Goal: Complete application form

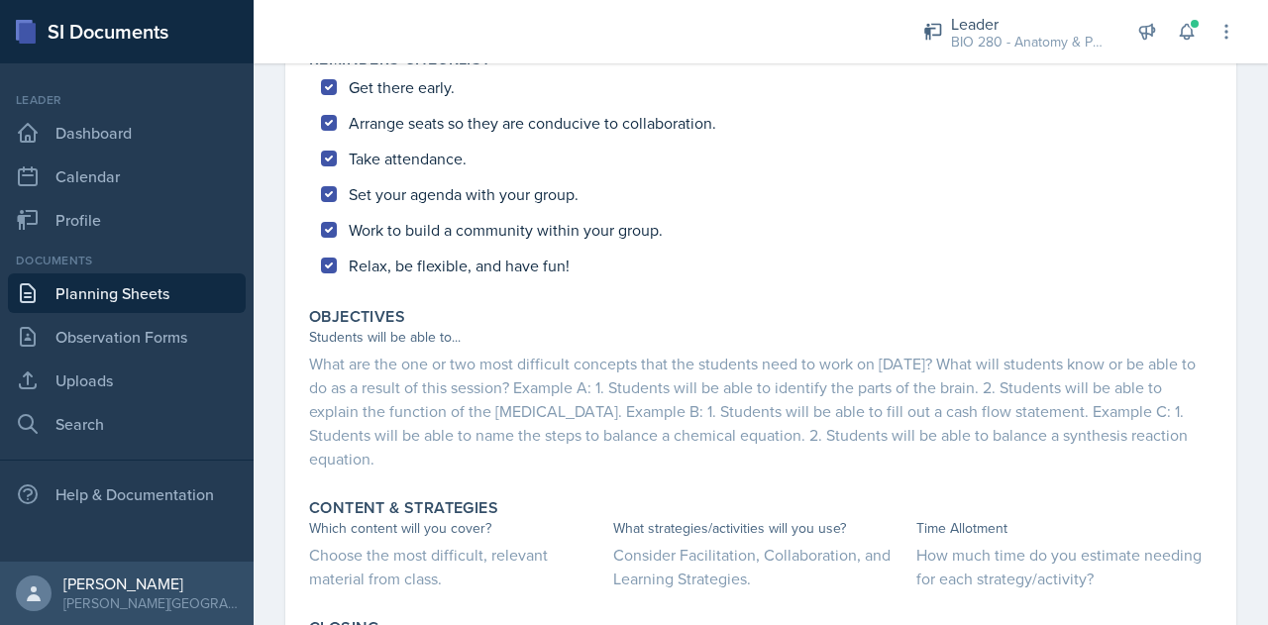
scroll to position [509, 0]
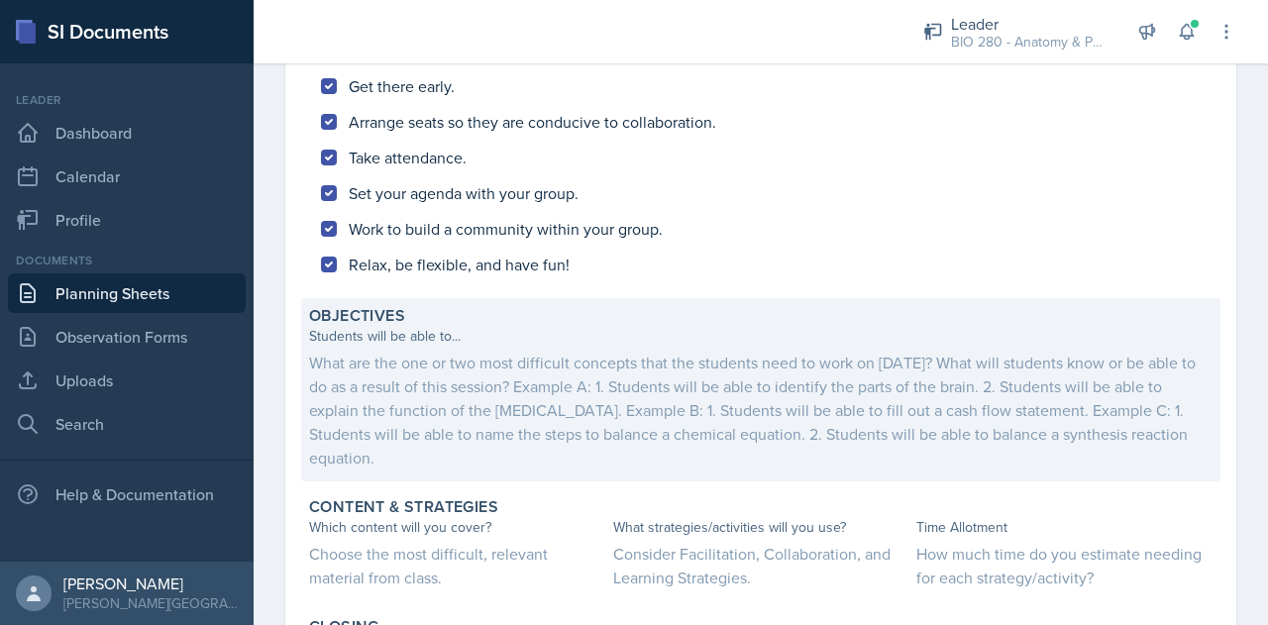
click at [466, 377] on div "What are the one or two most difficult concepts that the students need to work …" at bounding box center [760, 410] width 903 height 119
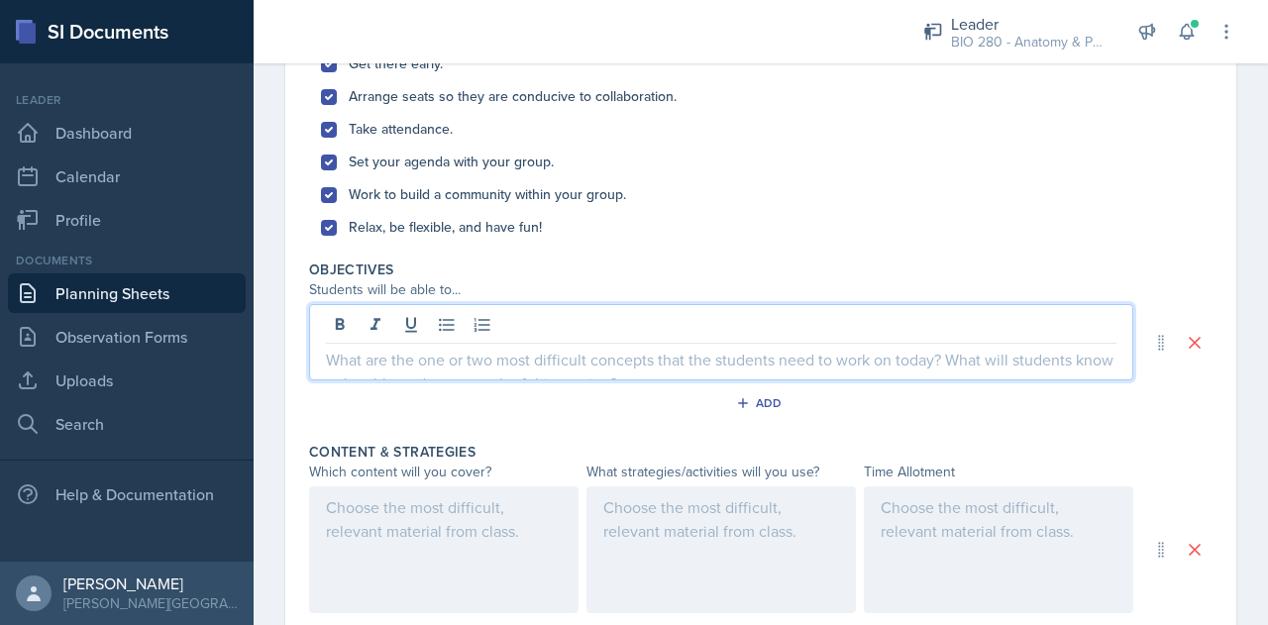
click at [404, 334] on div at bounding box center [721, 342] width 824 height 76
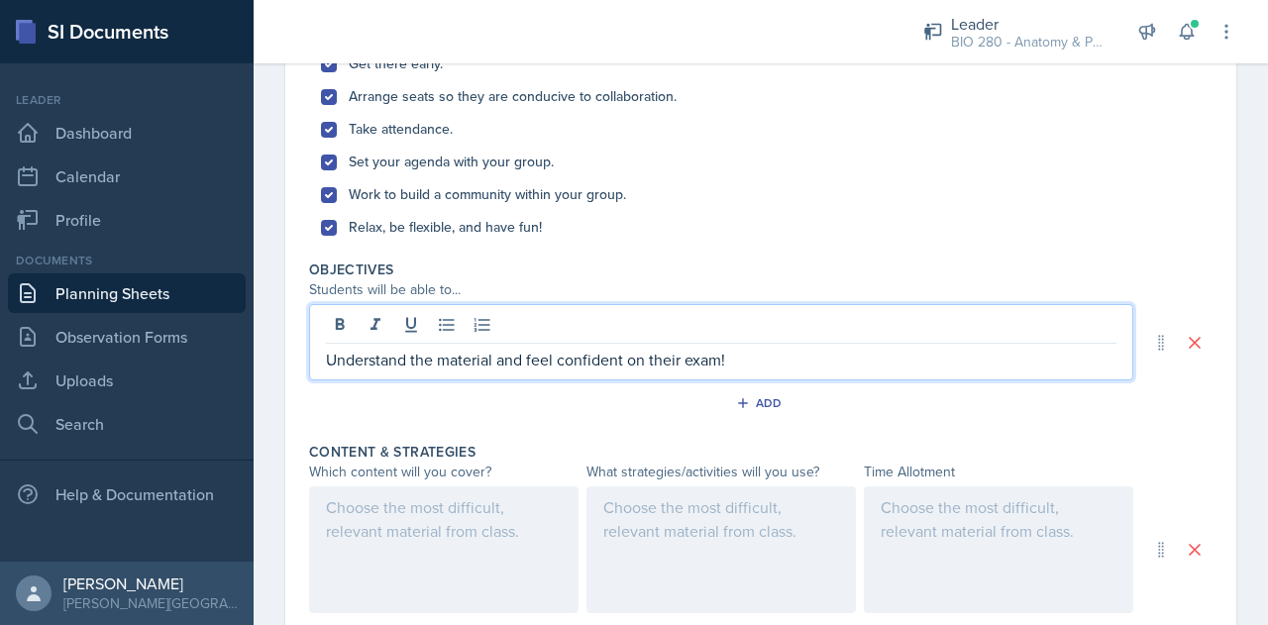
click at [400, 502] on div at bounding box center [443, 549] width 269 height 127
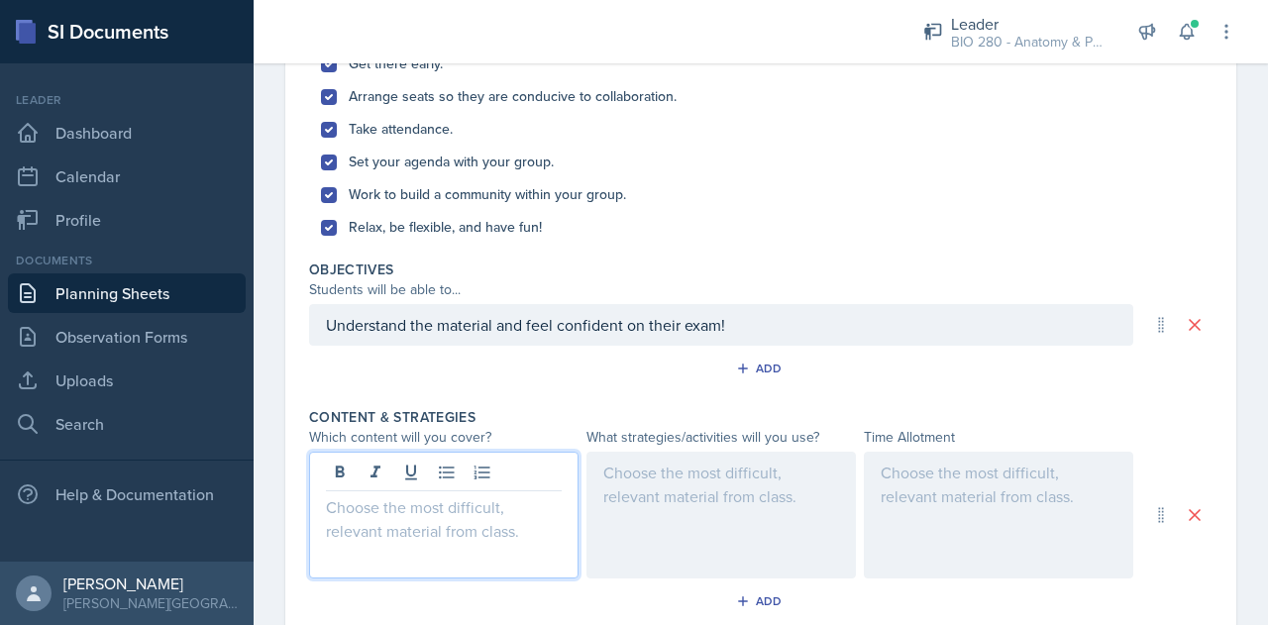
scroll to position [474, 0]
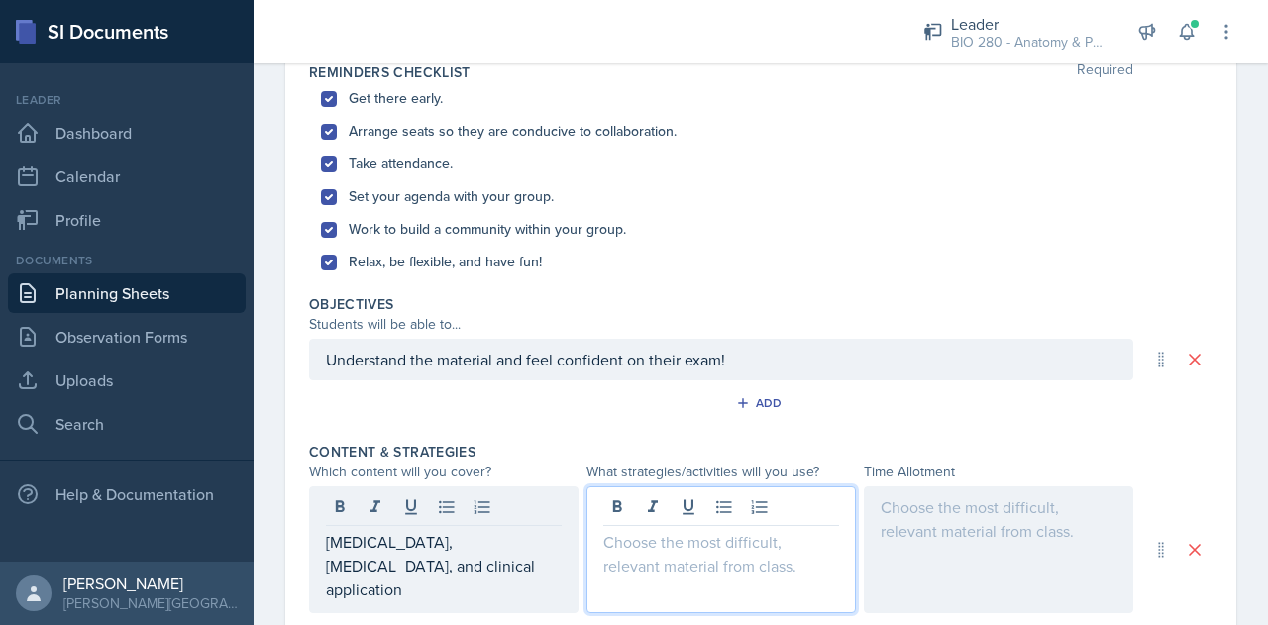
click at [654, 509] on div at bounding box center [720, 549] width 269 height 127
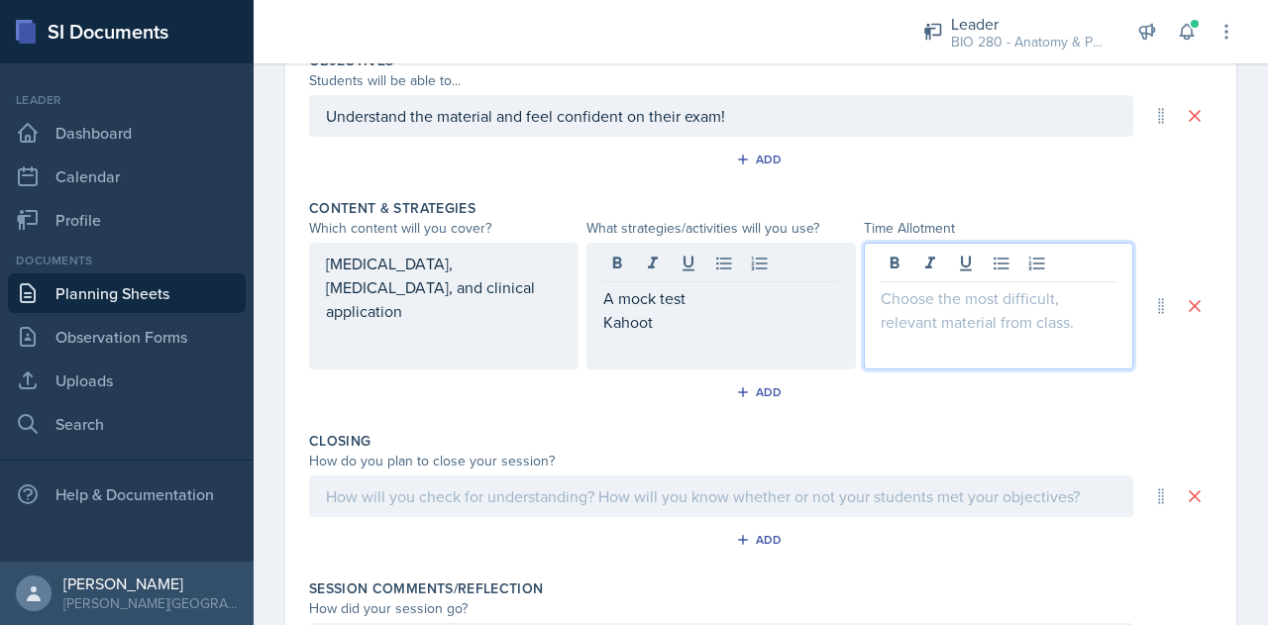
scroll to position [753, 0]
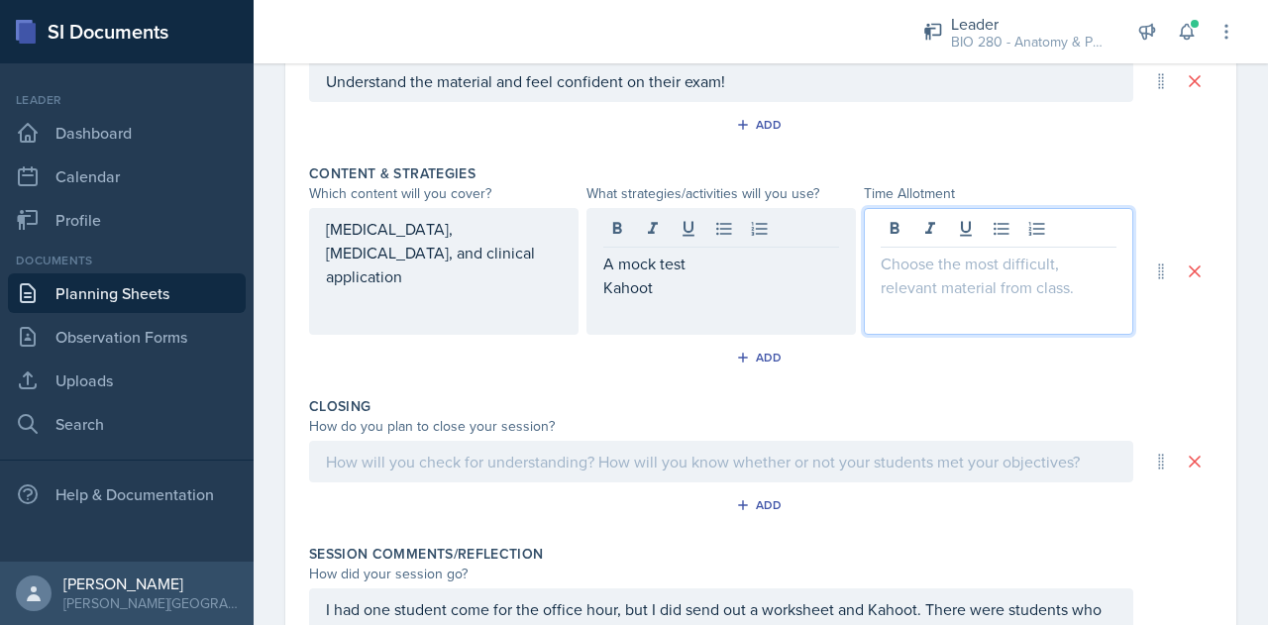
click at [936, 266] on p at bounding box center [999, 264] width 236 height 24
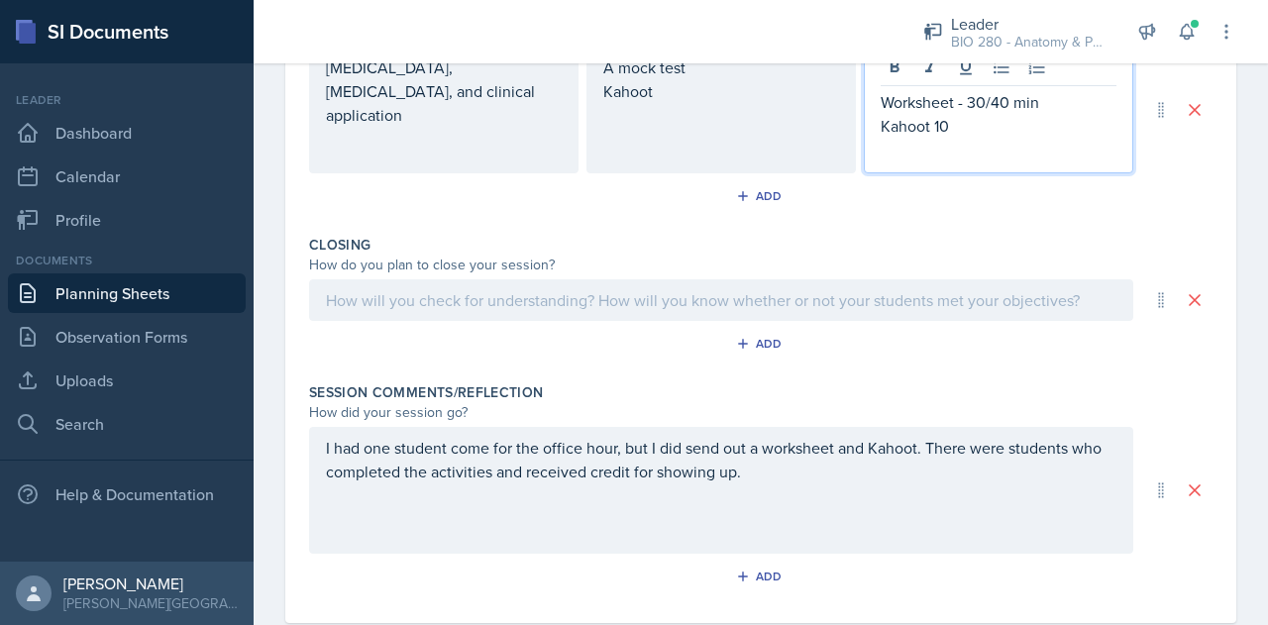
scroll to position [955, 0]
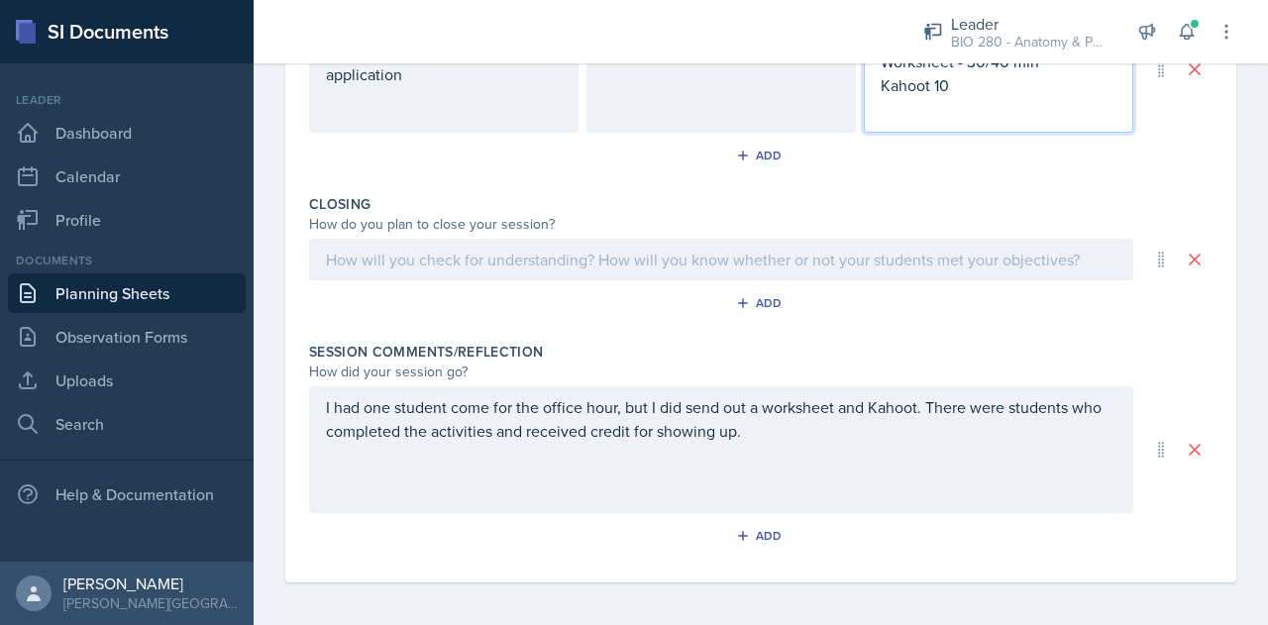
click at [803, 436] on p "I had one student come for the office hour, but I did send out a worksheet and …" at bounding box center [721, 419] width 790 height 48
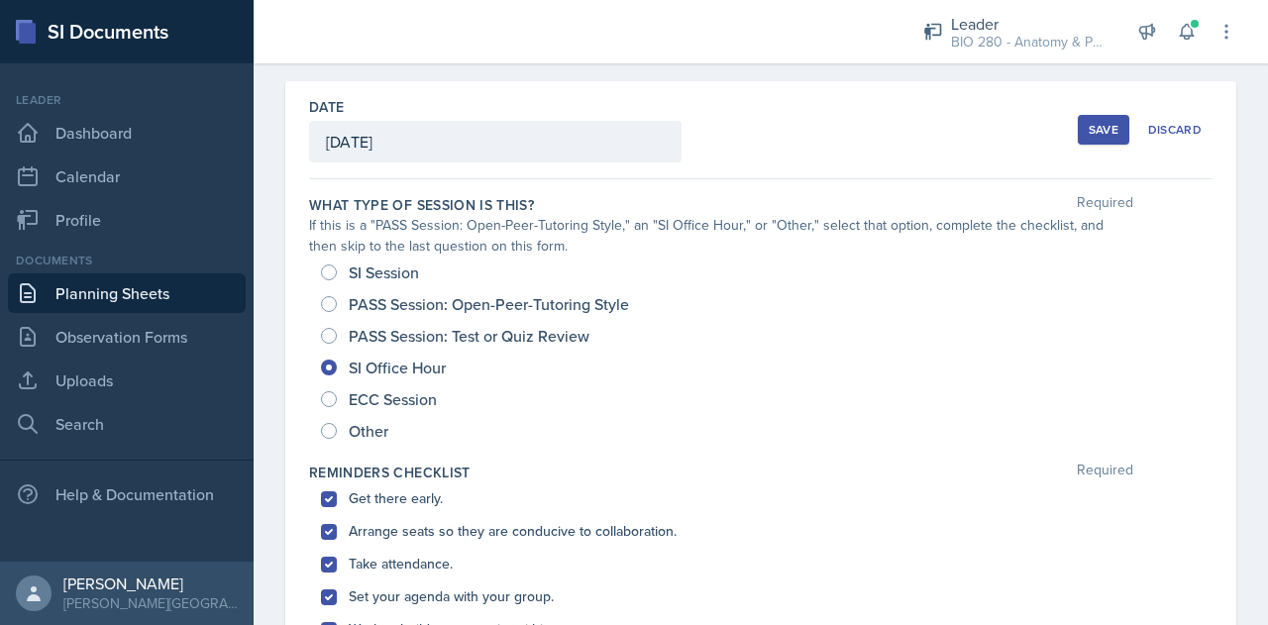
scroll to position [0, 0]
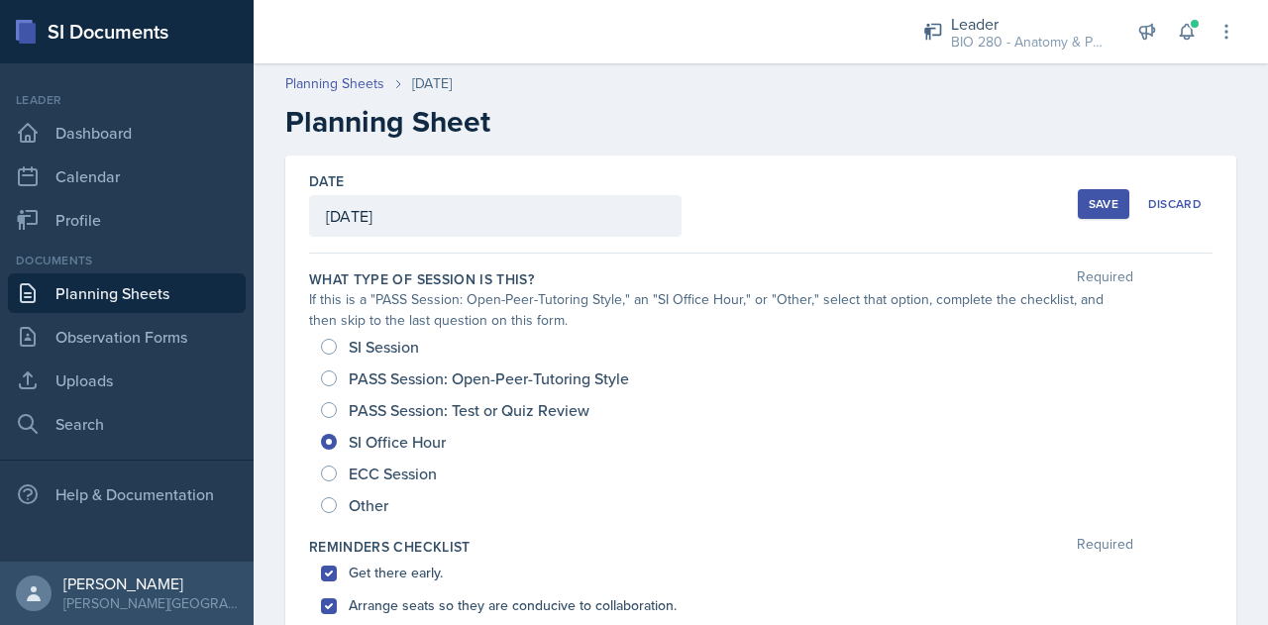
click at [1106, 200] on button "Save" at bounding box center [1104, 204] width 52 height 30
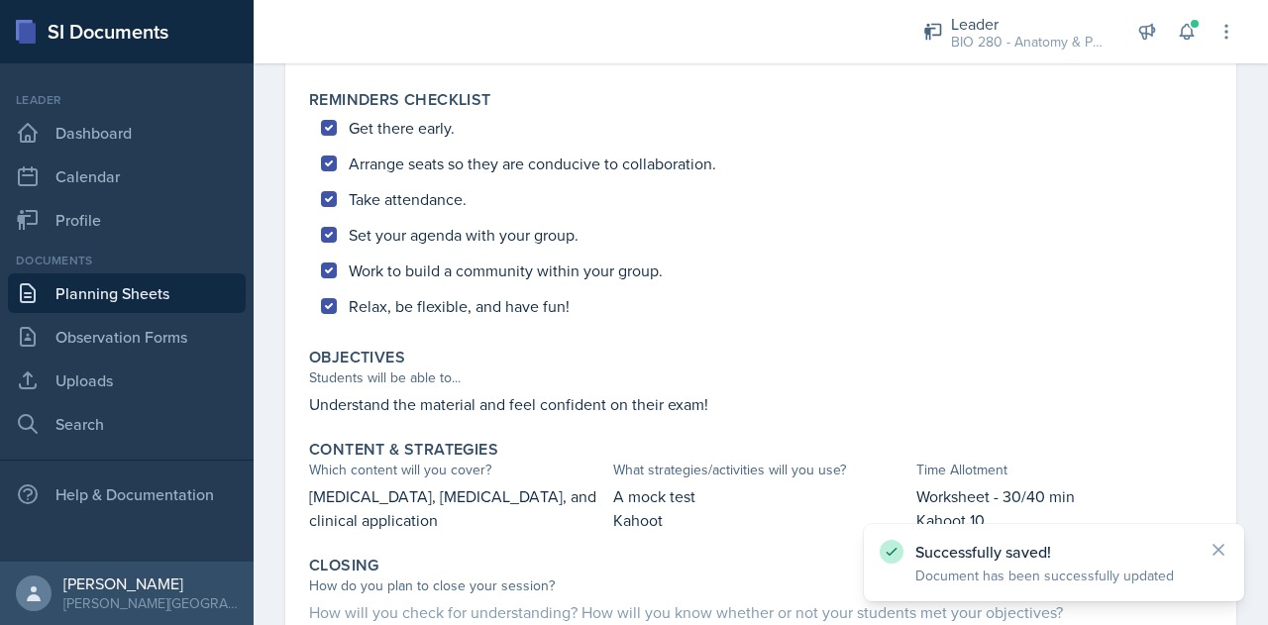
scroll to position [721, 0]
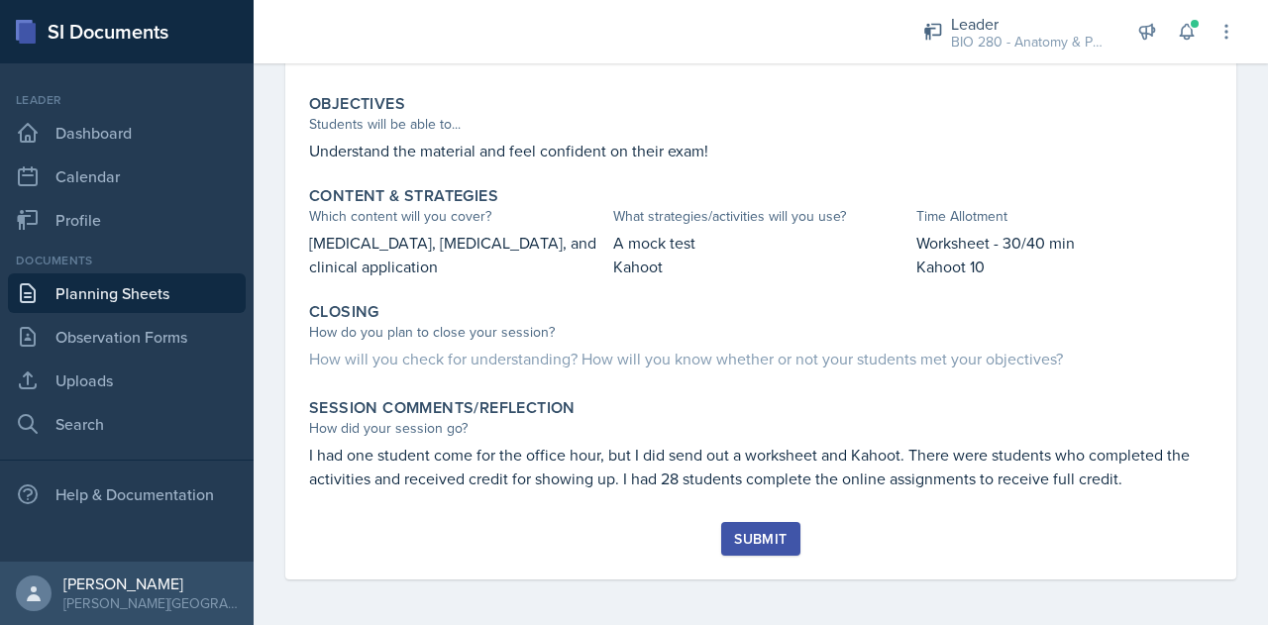
click at [754, 544] on div "Submit" at bounding box center [760, 539] width 52 height 16
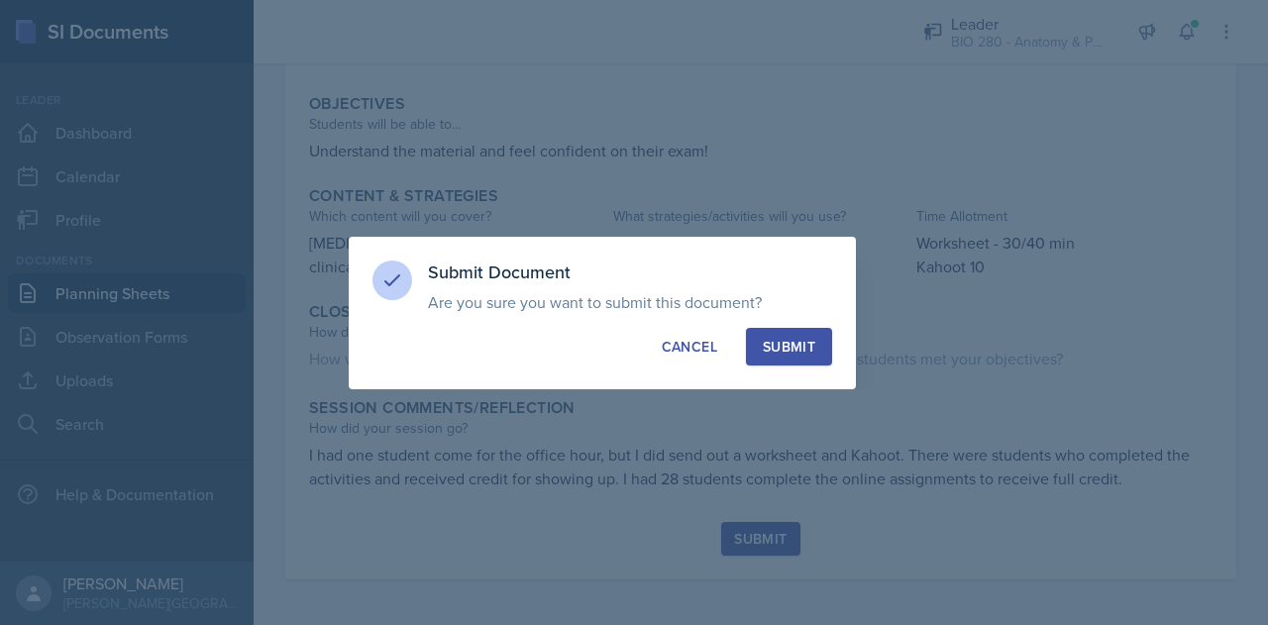
click at [787, 348] on div "Submit" at bounding box center [789, 347] width 52 height 20
radio input "true"
